Goal: Transaction & Acquisition: Book appointment/travel/reservation

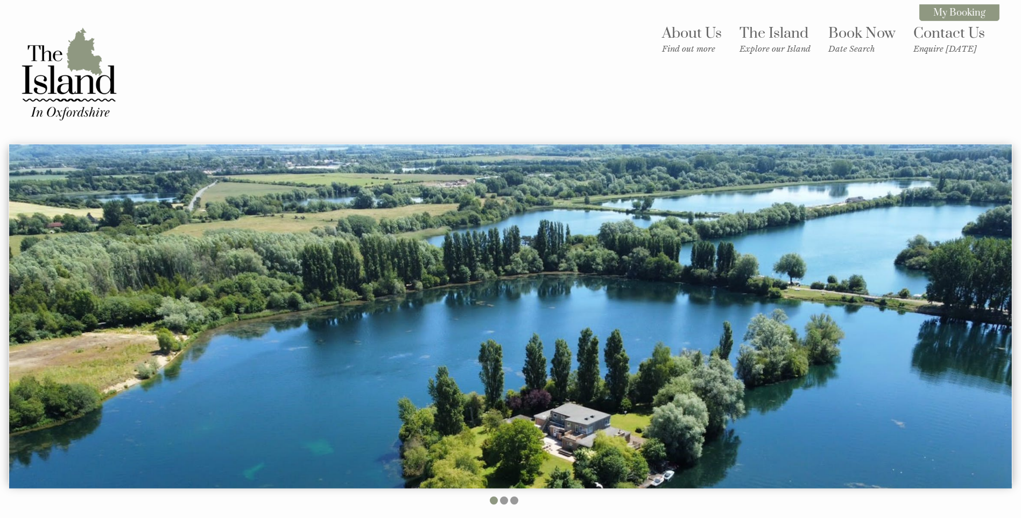
drag, startPoint x: 503, startPoint y: 431, endPoint x: 490, endPoint y: 183, distance: 248.5
click at [490, 183] on img at bounding box center [510, 316] width 1003 height 345
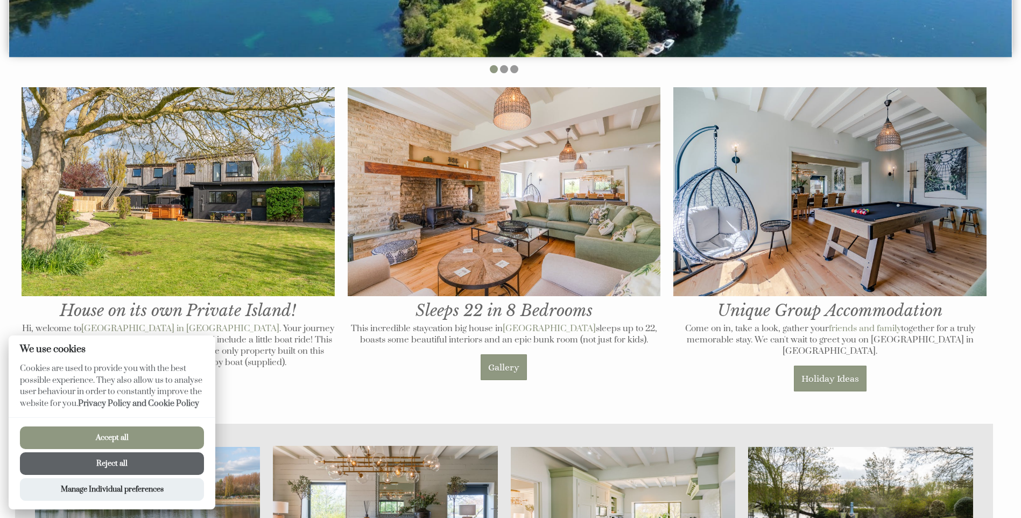
scroll to position [431, 0]
click at [104, 441] on button "Accept all" at bounding box center [112, 437] width 184 height 23
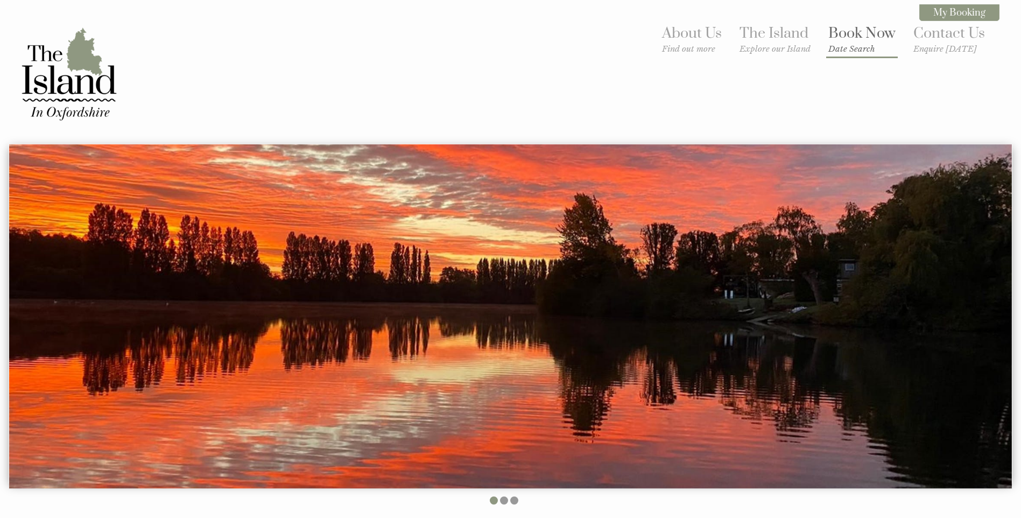
click at [858, 34] on link "Book Now Date Search" at bounding box center [861, 39] width 67 height 30
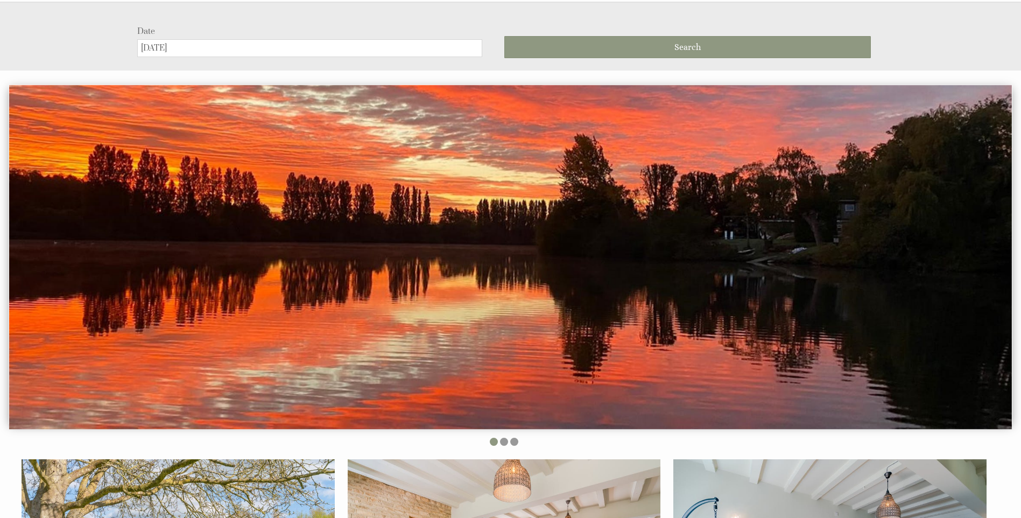
scroll to position [144, 0]
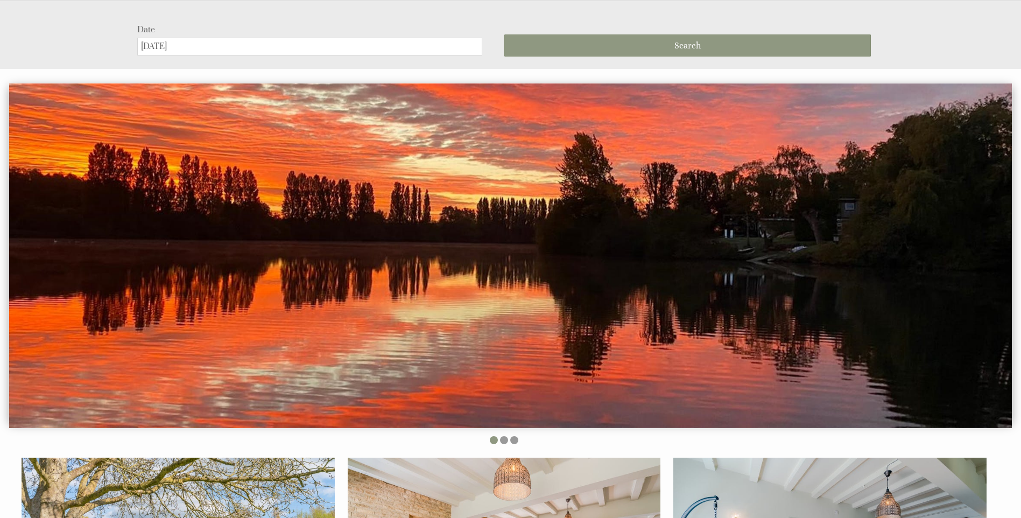
click at [252, 50] on input "[DATE]" at bounding box center [309, 47] width 345 height 18
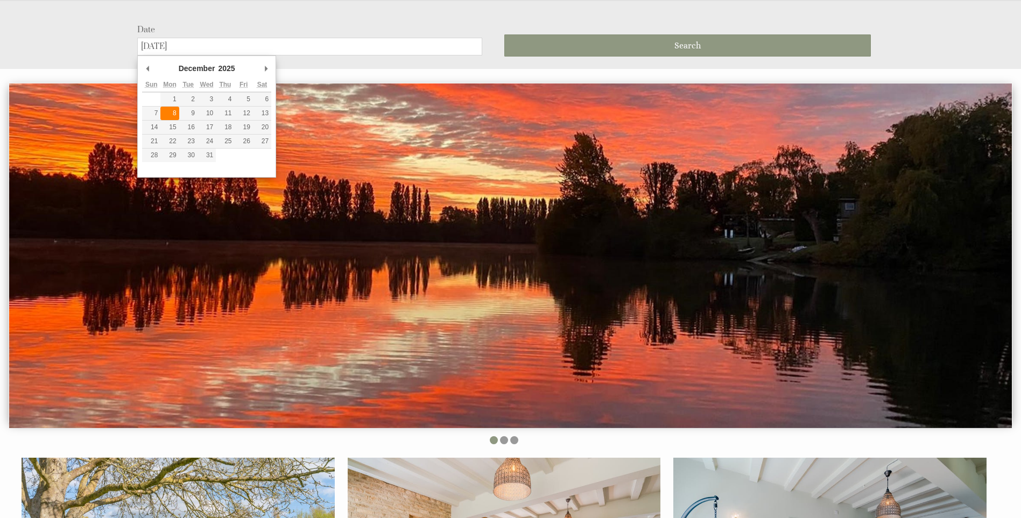
type input "[DATE]"
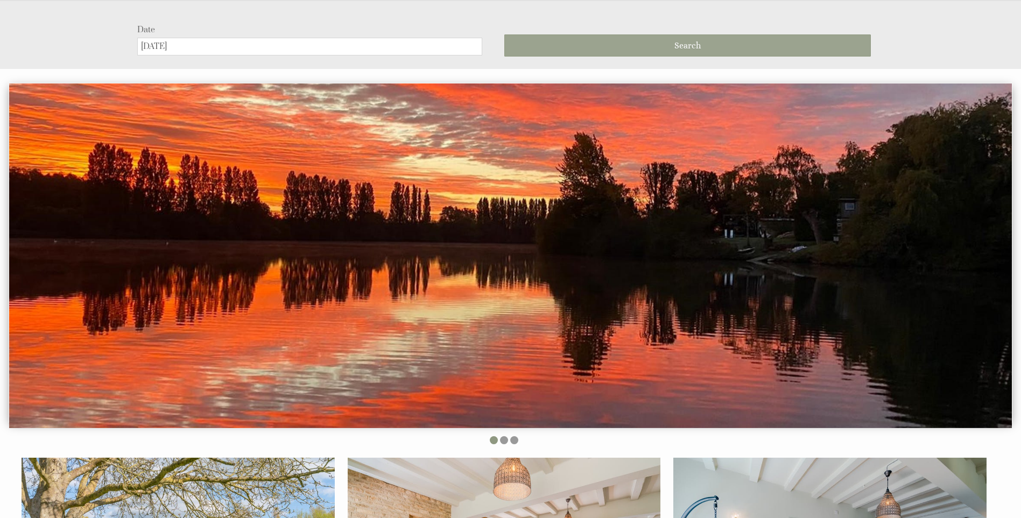
click at [691, 47] on span "Search" at bounding box center [687, 45] width 26 height 10
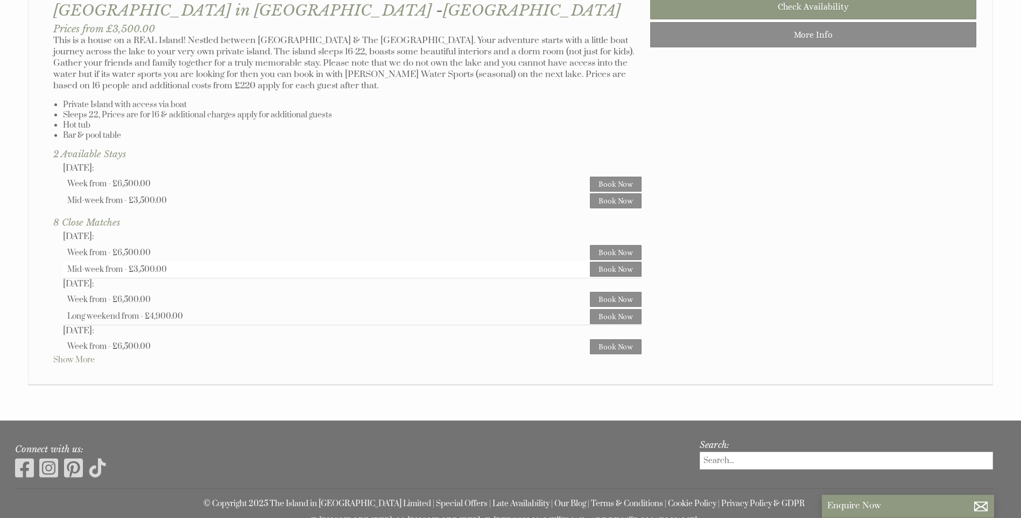
scroll to position [700, 0]
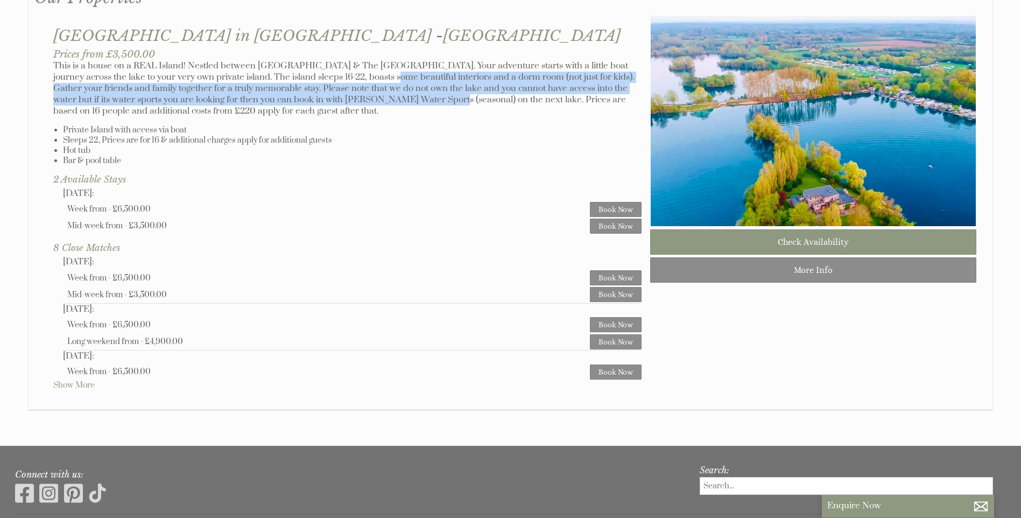
drag, startPoint x: 354, startPoint y: 74, endPoint x: 383, endPoint y: 96, distance: 36.4
click at [383, 96] on p "This is a house on a REAL Island! Nestled between [GEOGRAPHIC_DATA] & The [GEOG…" at bounding box center [347, 88] width 588 height 57
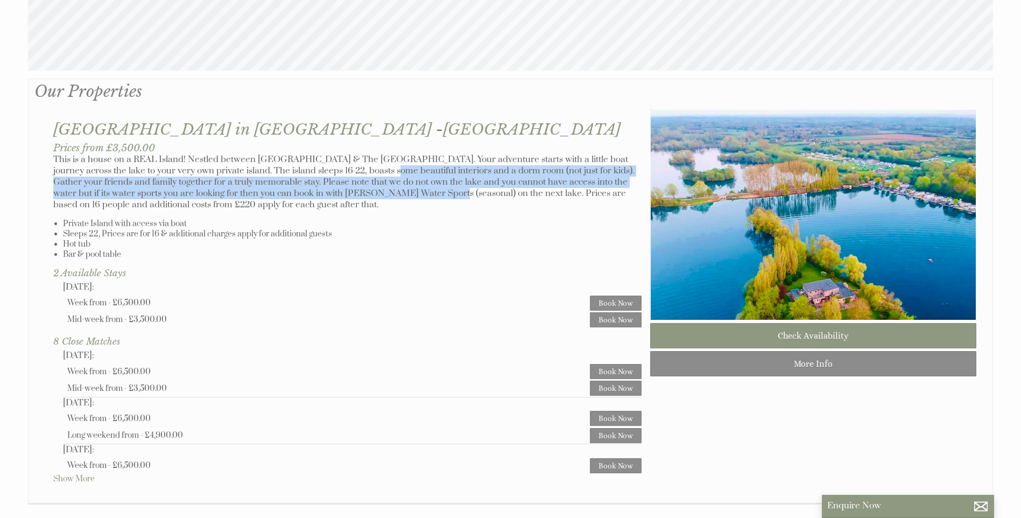
scroll to position [592, 0]
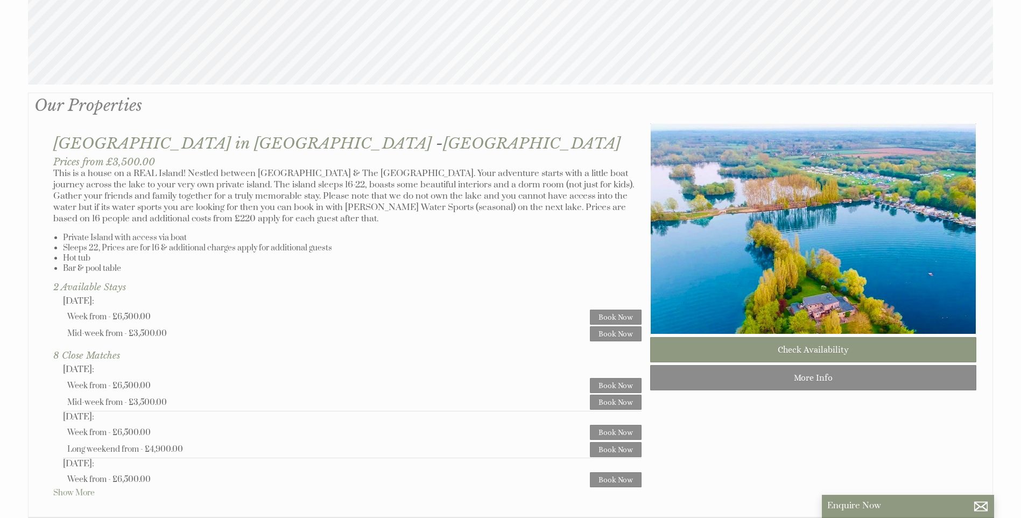
click at [416, 207] on p "This is a house on a REAL Island! Nestled between [GEOGRAPHIC_DATA] & The [GEOG…" at bounding box center [347, 196] width 588 height 57
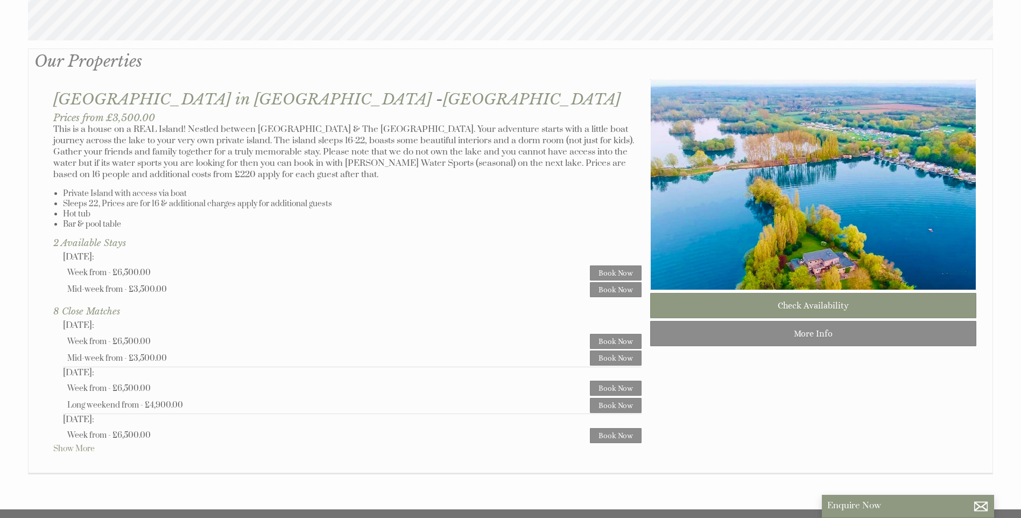
scroll to position [700, 0]
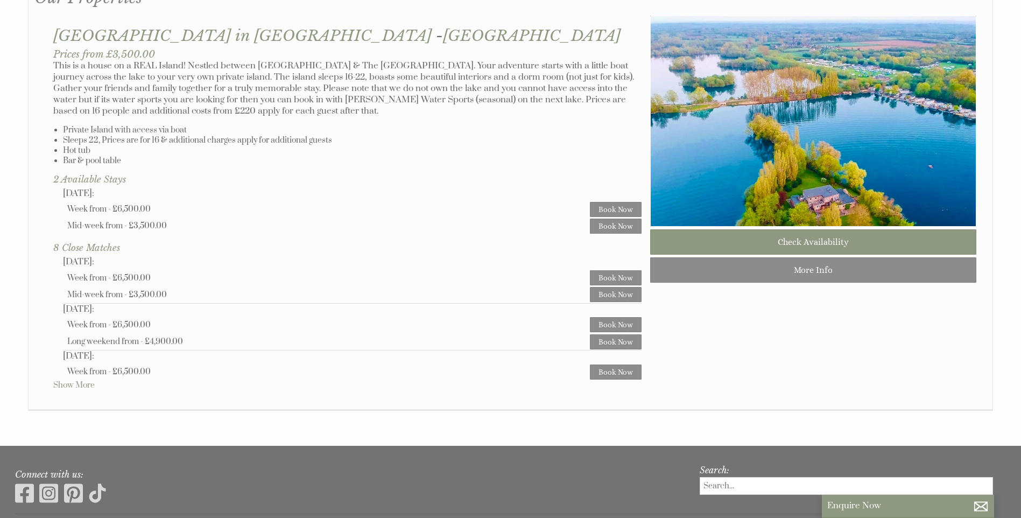
drag, startPoint x: 547, startPoint y: 115, endPoint x: 556, endPoint y: 117, distance: 9.0
click at [556, 117] on div "[GEOGRAPHIC_DATA] in [GEOGRAPHIC_DATA] - [GEOGRAPHIC_DATA] Prices from £3,500.0…" at bounding box center [348, 203] width 606 height 375
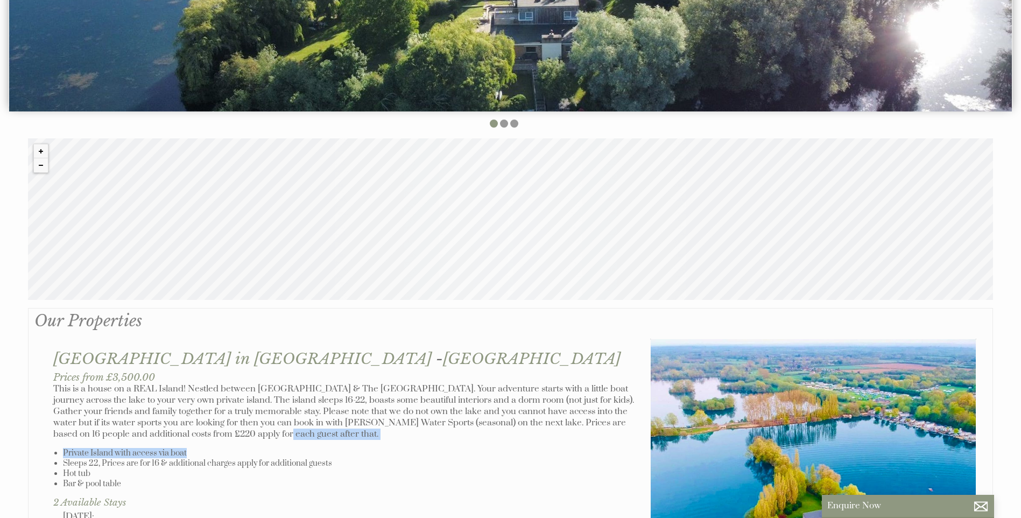
scroll to position [538, 0]
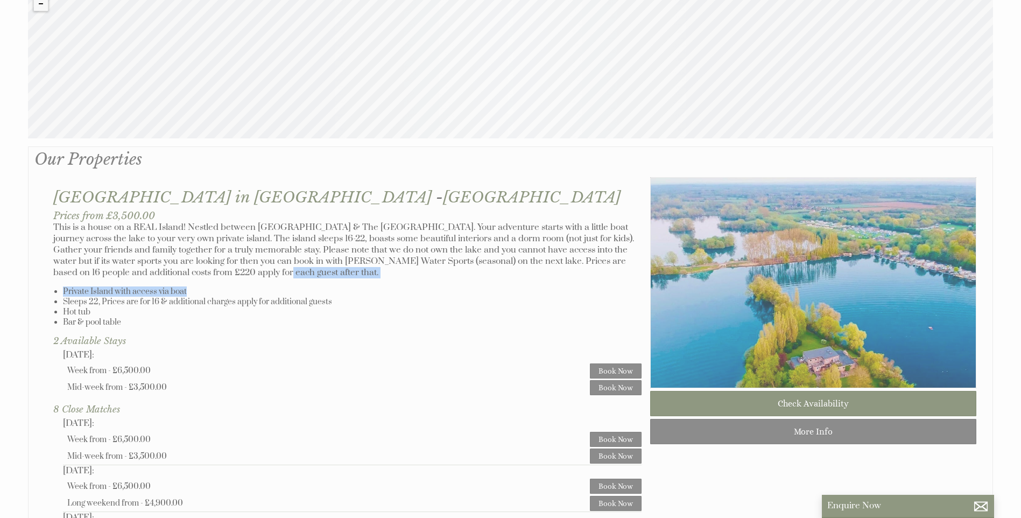
click at [831, 326] on img at bounding box center [813, 282] width 326 height 211
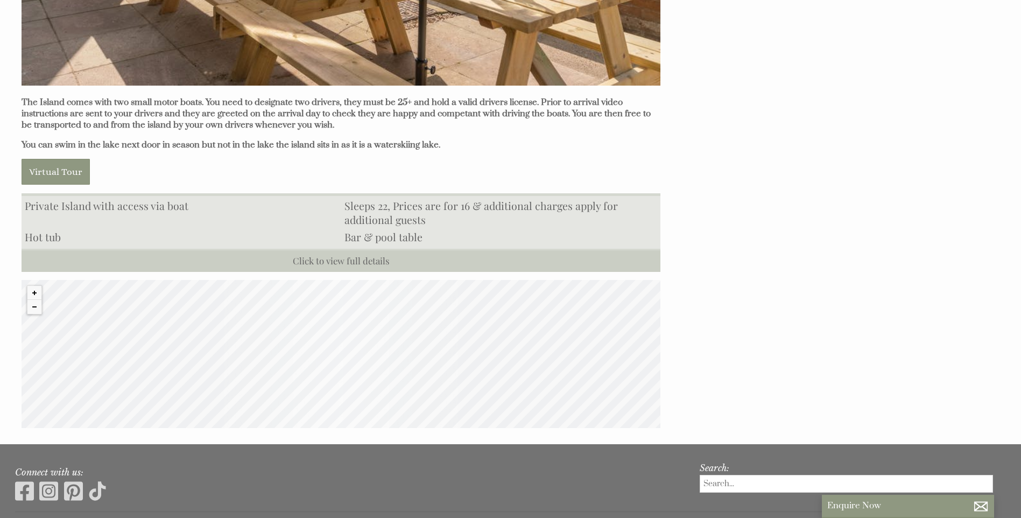
scroll to position [1076, 0]
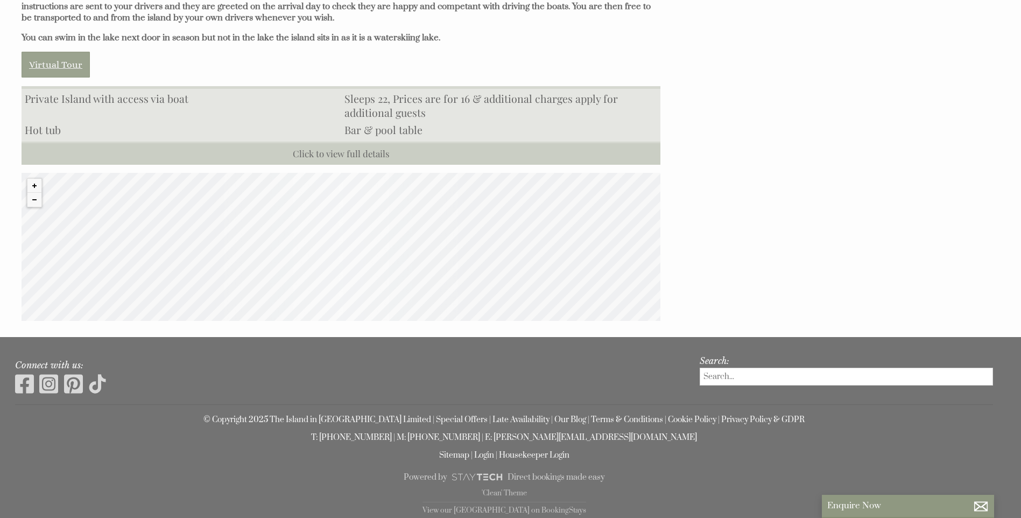
click at [57, 67] on link "Virtual Tour" at bounding box center [56, 65] width 68 height 26
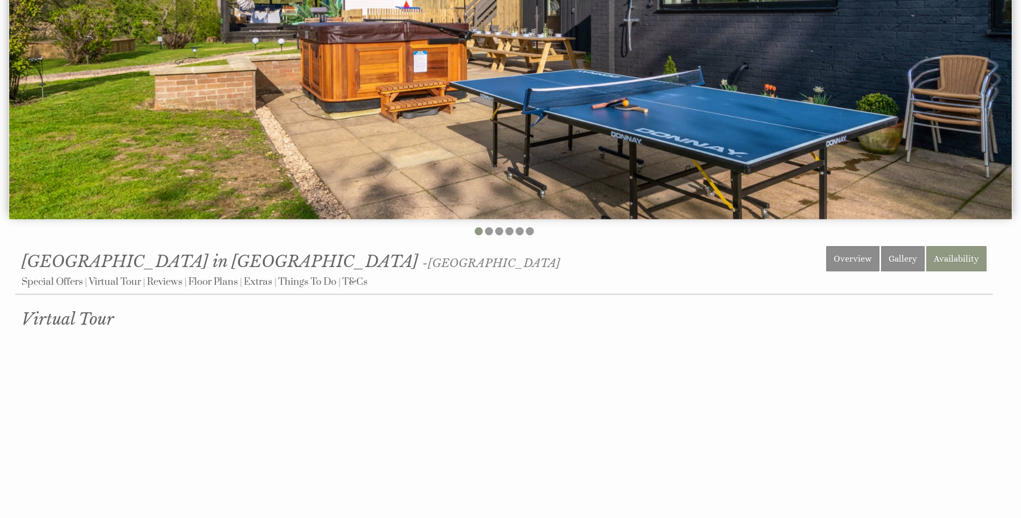
scroll to position [377, 0]
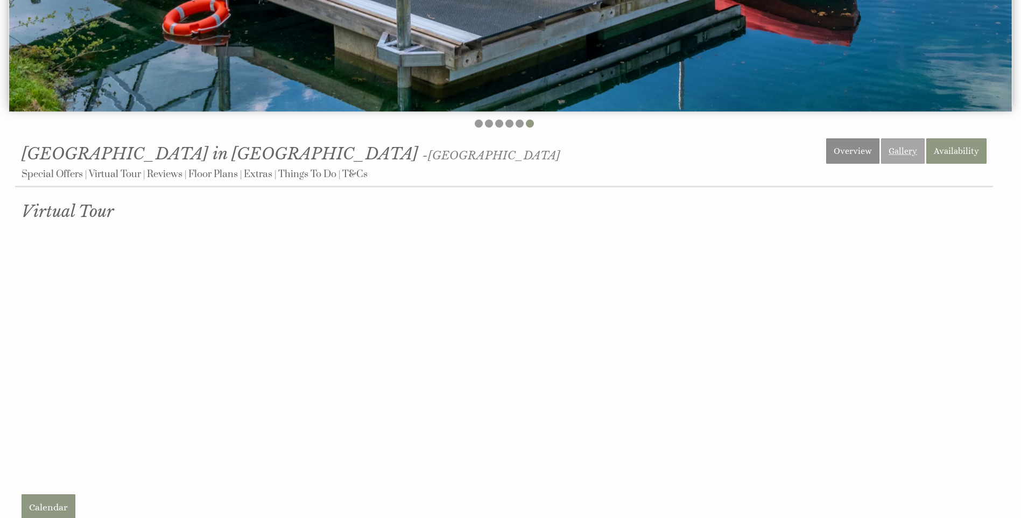
click at [905, 142] on link "Gallery" at bounding box center [903, 150] width 44 height 25
